Goal: Information Seeking & Learning: Learn about a topic

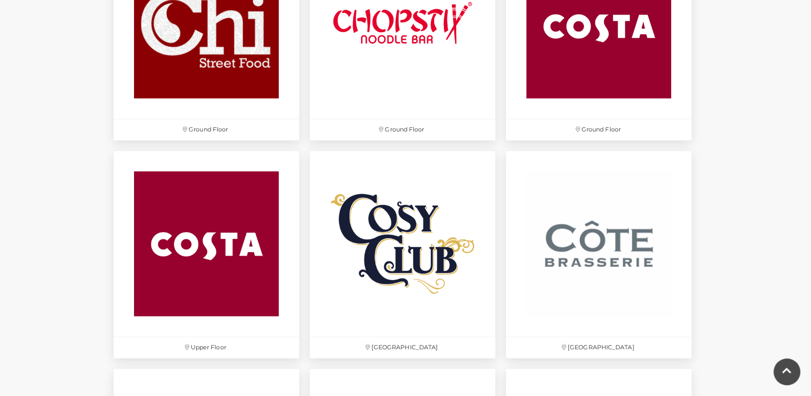
scroll to position [1467, 0]
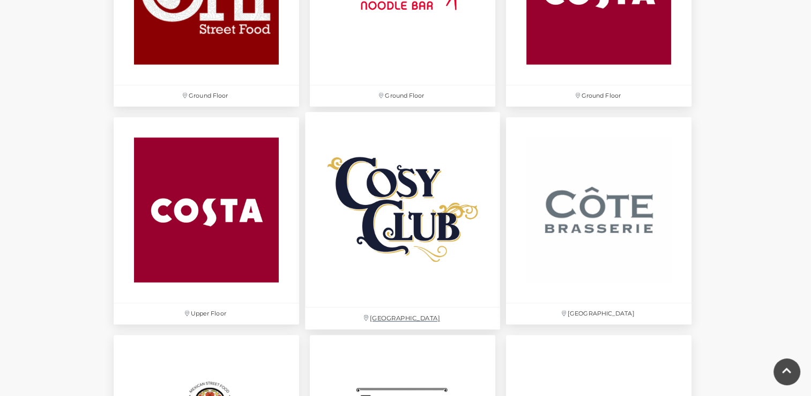
click at [420, 208] on img at bounding box center [402, 209] width 195 height 195
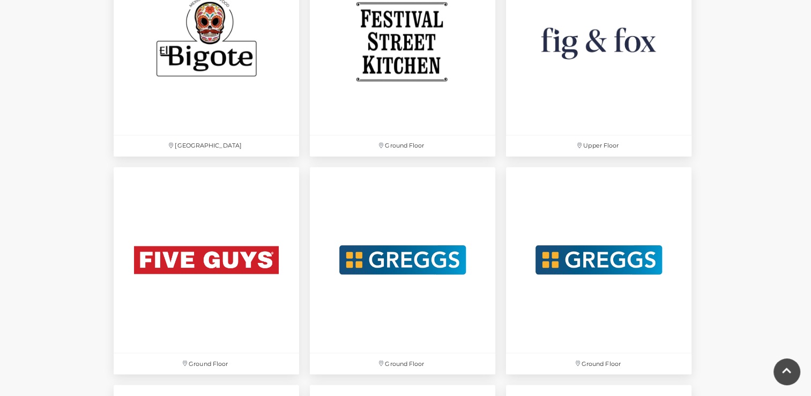
scroll to position [1852, 0]
click at [212, 42] on img at bounding box center [206, 41] width 195 height 195
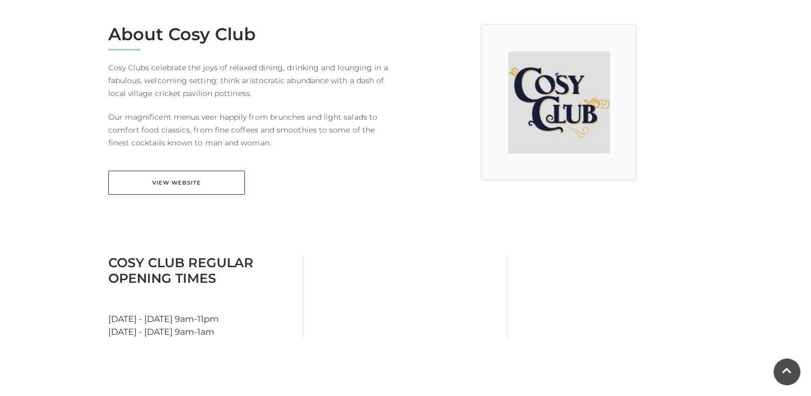
scroll to position [302, 0]
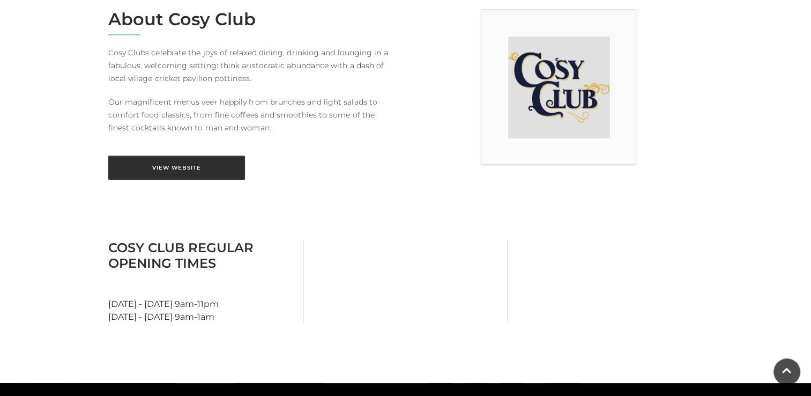
click at [181, 166] on link "View Website" at bounding box center [176, 167] width 137 height 24
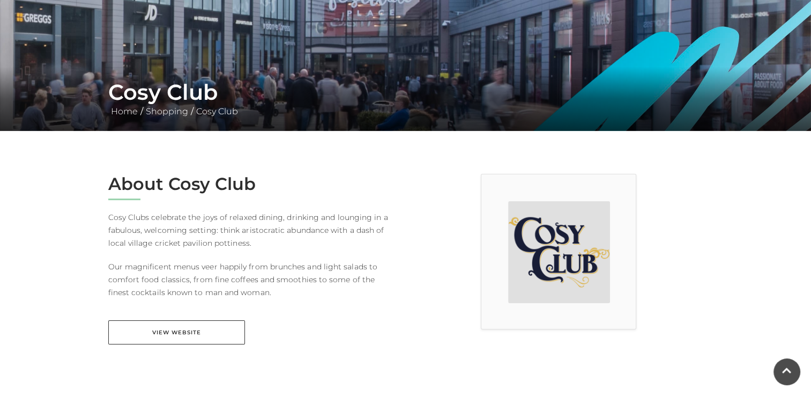
scroll to position [0, 0]
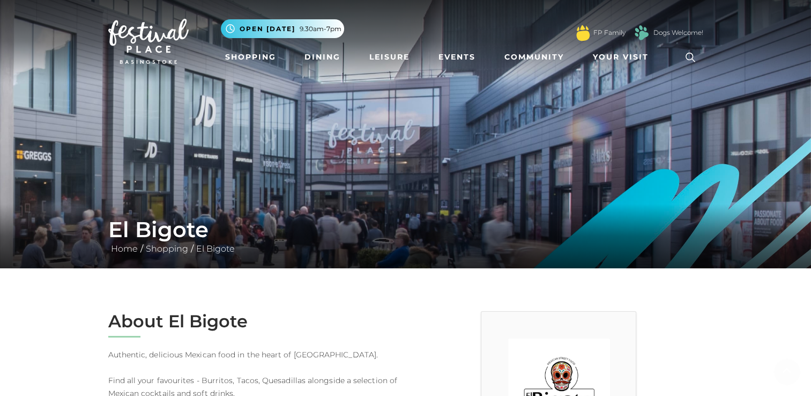
scroll to position [129, 0]
